Goal: Find specific page/section: Find specific page/section

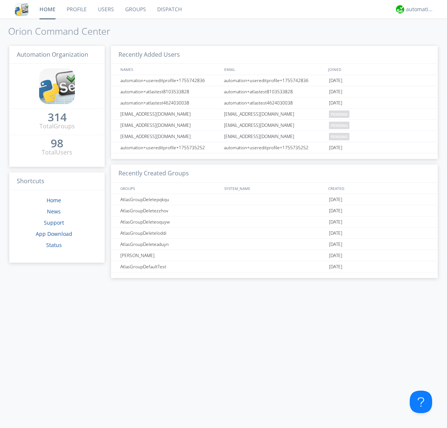
click at [169, 9] on link "Dispatch" at bounding box center [170, 9] width 36 height 19
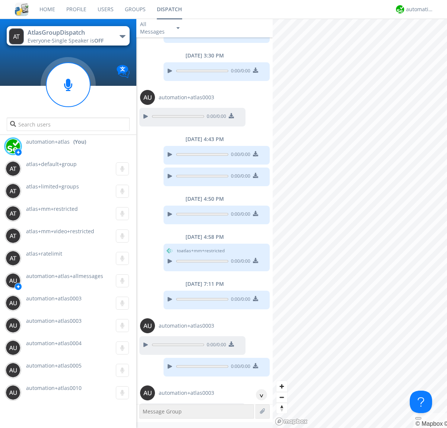
scroll to position [287, 0]
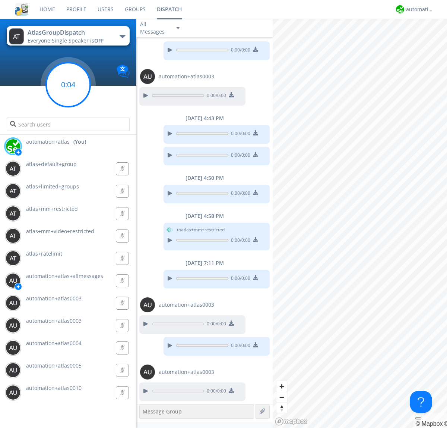
click at [68, 85] on g at bounding box center [68, 85] width 44 height 44
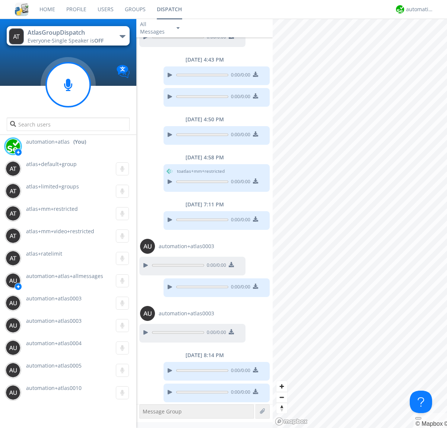
scroll to position [347, 0]
click at [418, 9] on div "automation+atlas" at bounding box center [420, 9] width 28 height 7
